Goal: Transaction & Acquisition: Purchase product/service

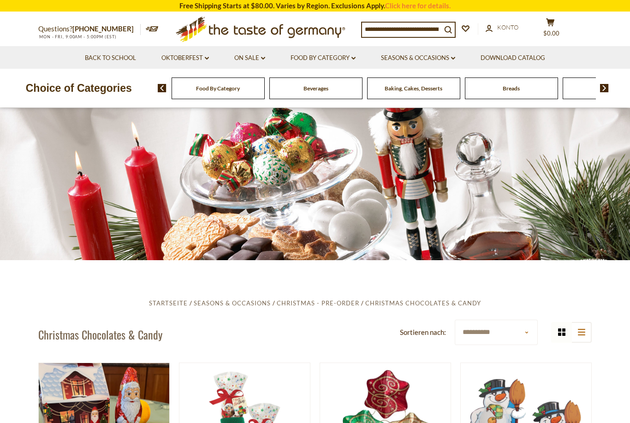
click at [349, 57] on link "Food By Category dropdown_arrow" at bounding box center [323, 58] width 65 height 10
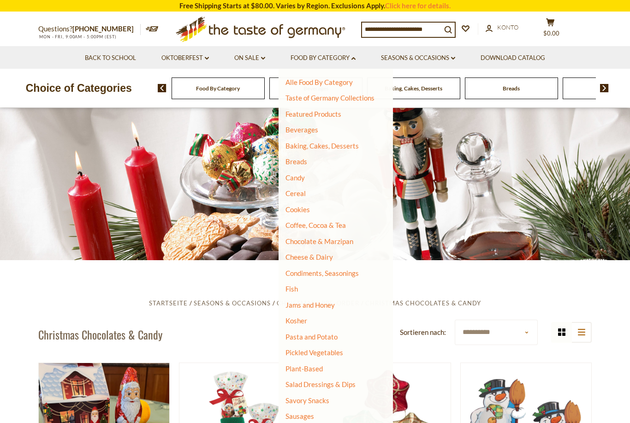
click at [338, 238] on link "Chocolate & Marzipan" at bounding box center [319, 241] width 68 height 8
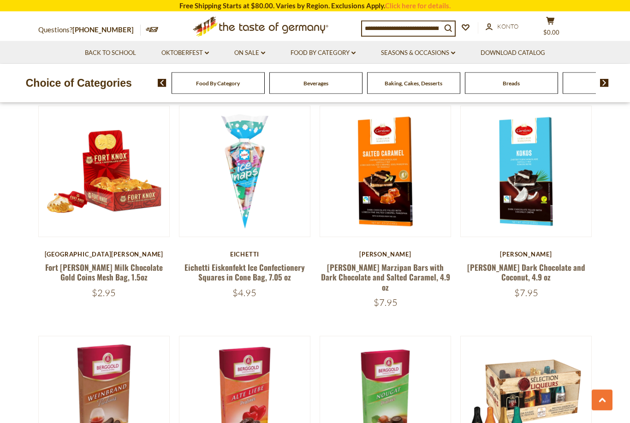
scroll to position [721, 0]
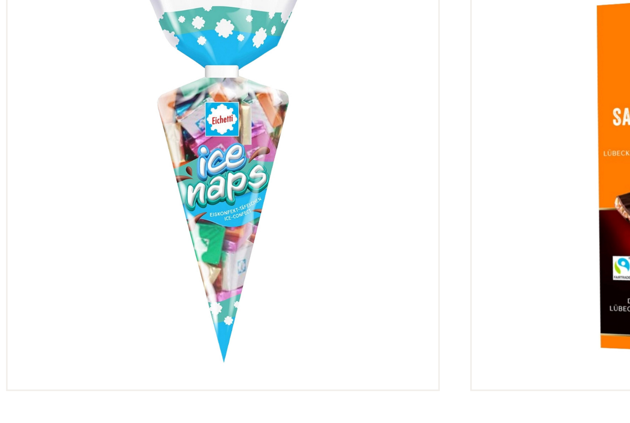
click at [214, 14] on button "Quick View" at bounding box center [245, 4] width 62 height 21
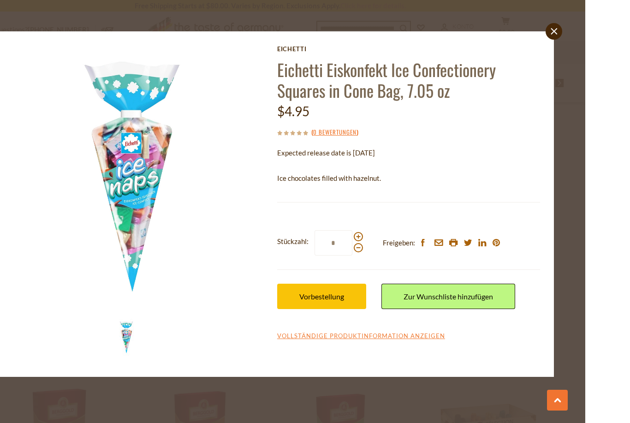
scroll to position [717, 0]
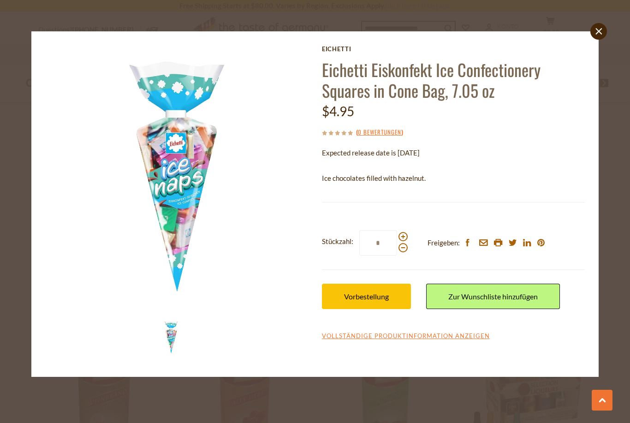
click at [595, 37] on link "close" at bounding box center [598, 31] width 17 height 17
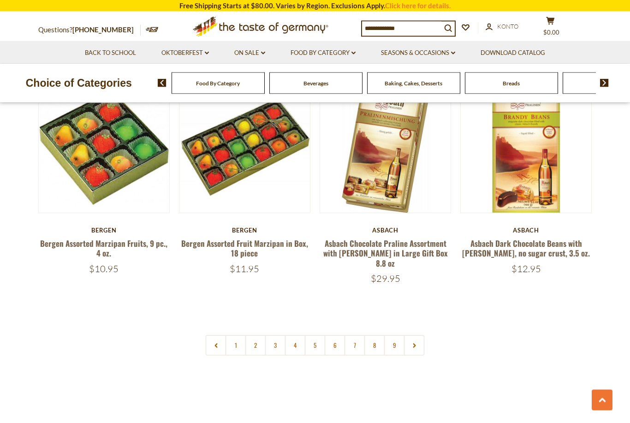
scroll to position [2101, 0]
click at [256, 335] on link "2" at bounding box center [255, 345] width 21 height 21
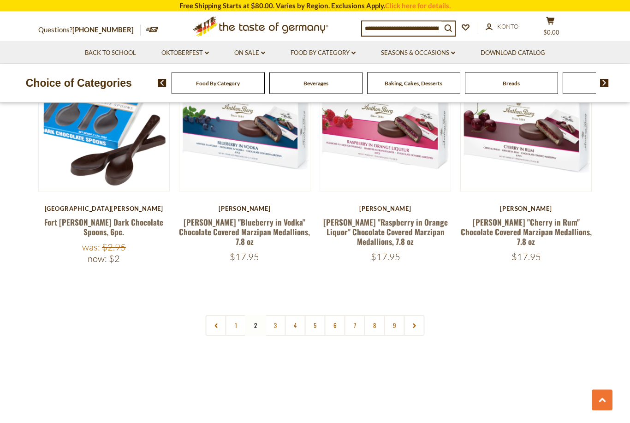
scroll to position [2126, 0]
click at [281, 315] on link "3" at bounding box center [275, 325] width 21 height 21
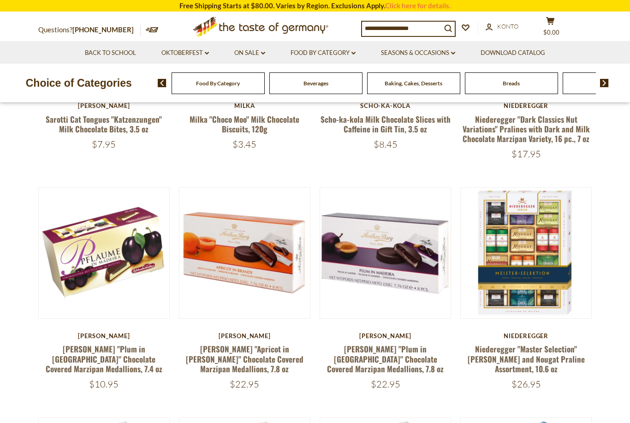
scroll to position [319, 0]
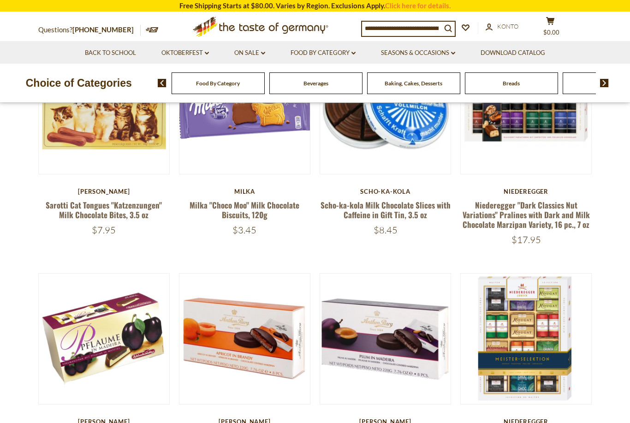
click at [385, 28] on input at bounding box center [401, 28] width 79 height 13
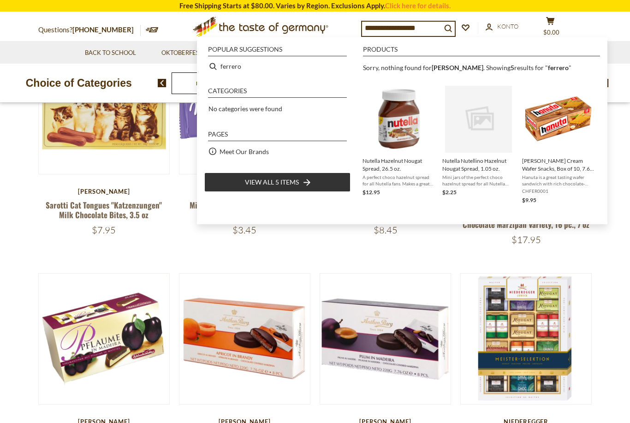
type input "*******"
